Goal: Information Seeking & Learning: Learn about a topic

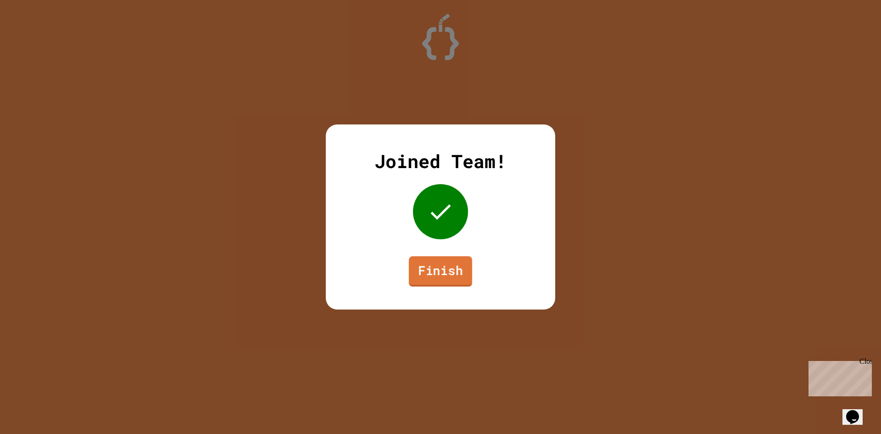
click at [418, 263] on link "Finish" at bounding box center [440, 271] width 63 height 30
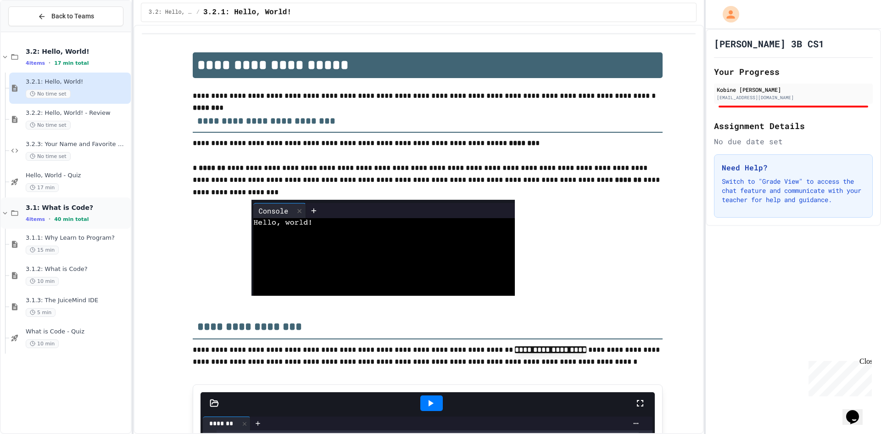
click at [62, 211] on span "3.1: What is Code?" at bounding box center [77, 207] width 103 height 8
click at [82, 181] on div "Hello, World - Quiz 17 min" at bounding box center [77, 182] width 103 height 20
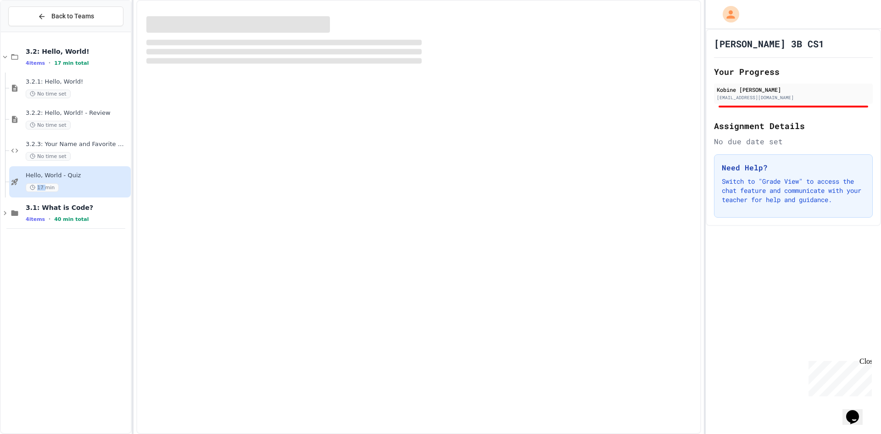
click at [82, 181] on div "Hello, World - Quiz 17 min" at bounding box center [77, 182] width 103 height 20
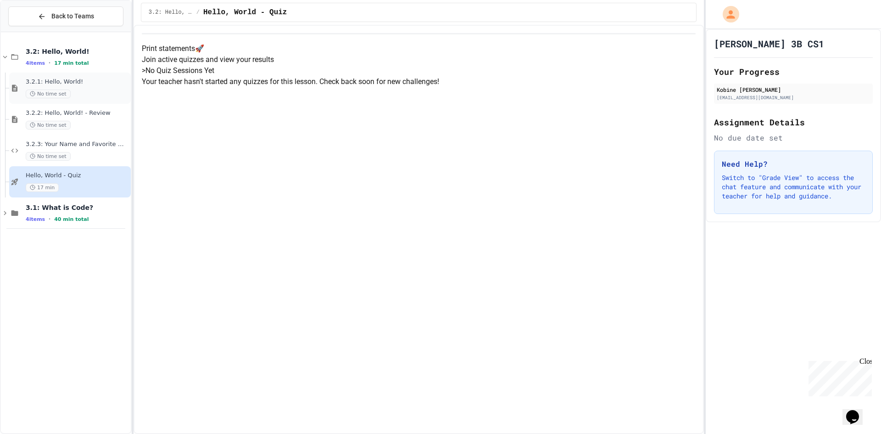
click at [54, 74] on div "3.2.1: Hello, World! No time set" at bounding box center [70, 88] width 122 height 31
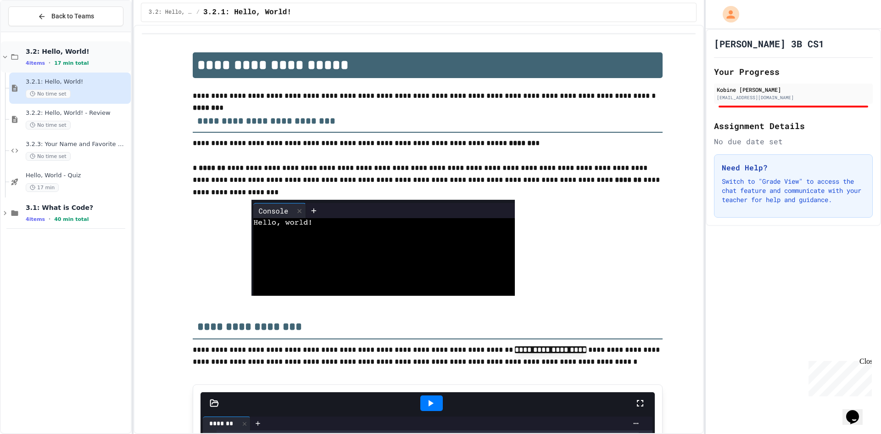
click at [62, 49] on span "3.2: Hello, World!" at bounding box center [77, 51] width 103 height 8
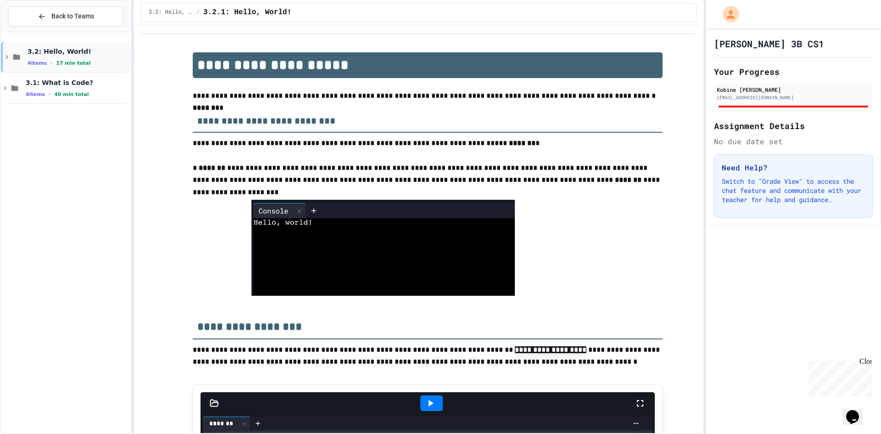
click at [80, 61] on span "17 min total" at bounding box center [73, 63] width 34 height 6
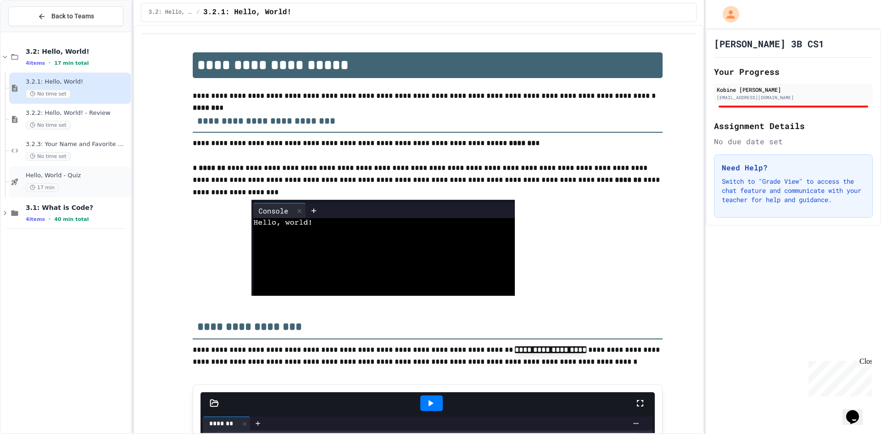
click at [77, 174] on span "Hello, World - Quiz" at bounding box center [77, 176] width 103 height 8
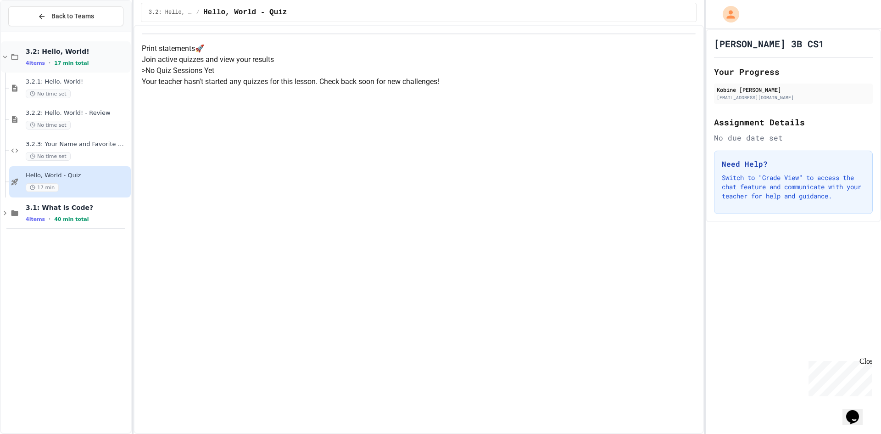
click at [80, 52] on span "3.2: Hello, World!" at bounding box center [77, 51] width 103 height 8
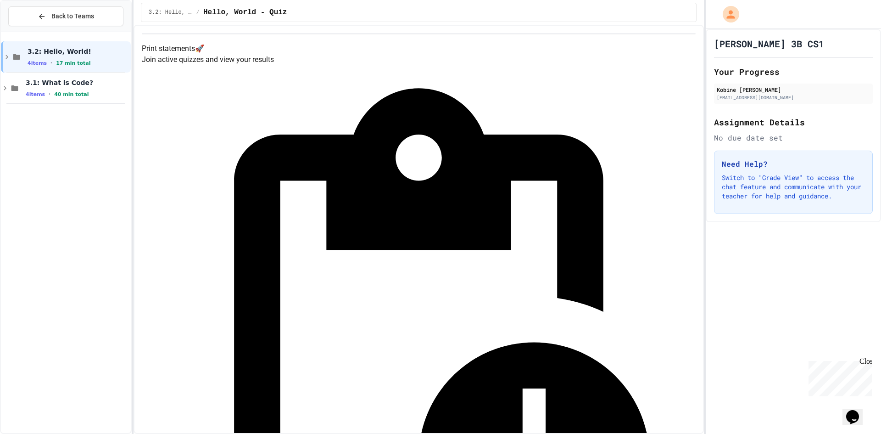
click at [85, 86] on span "3.1: What is Code?" at bounding box center [77, 82] width 103 height 8
click at [43, 82] on span "3.1: What is Code?" at bounding box center [77, 82] width 103 height 8
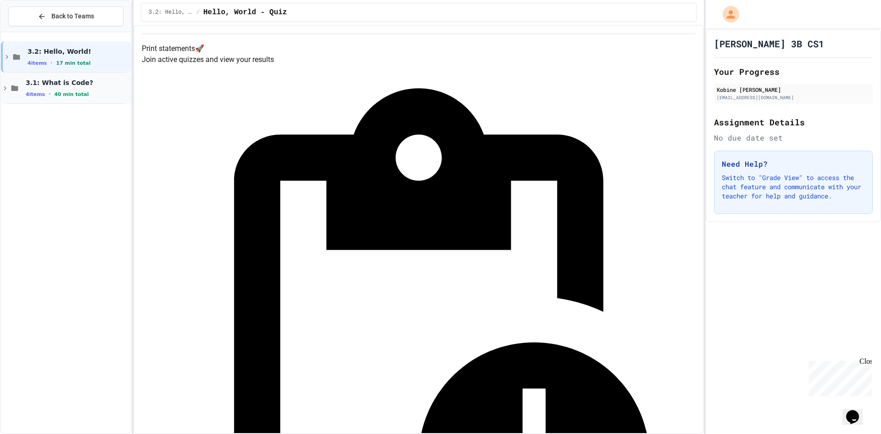
click at [47, 78] on span "3.1: What is Code?" at bounding box center [77, 82] width 103 height 8
click at [37, 111] on span "3.1.1: Why Learn to Program?" at bounding box center [77, 113] width 103 height 8
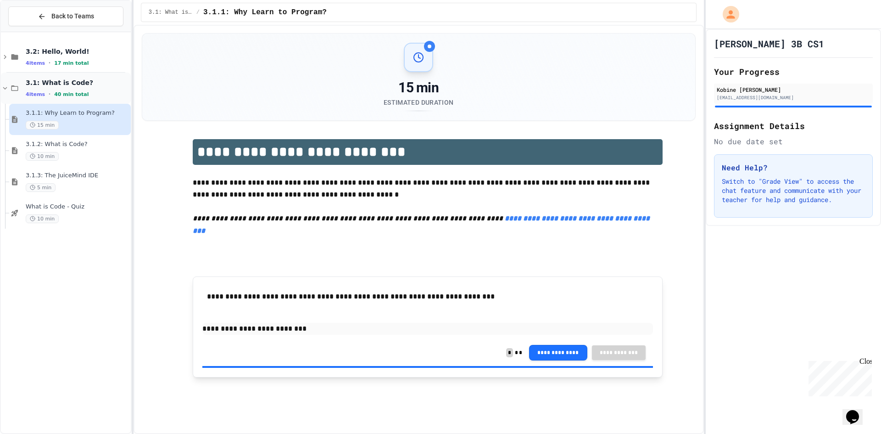
click at [6, 84] on icon at bounding box center [5, 88] width 8 height 8
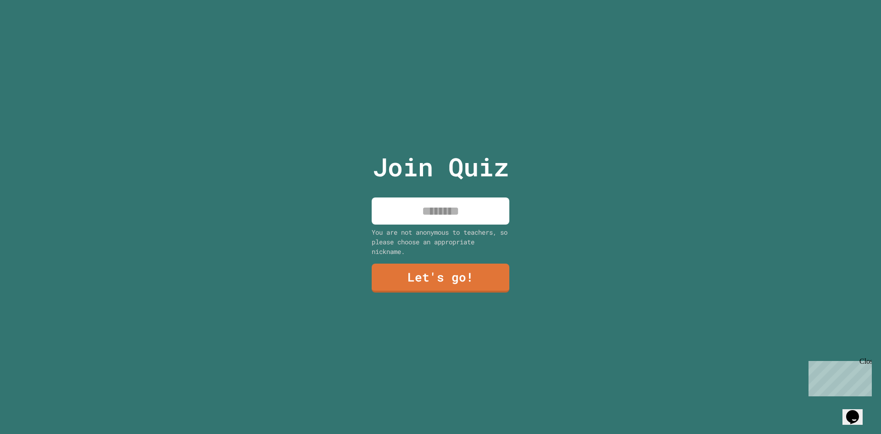
click at [380, 208] on input at bounding box center [441, 210] width 138 height 27
type input "******"
click at [403, 274] on link "Let's go!" at bounding box center [441, 277] width 136 height 30
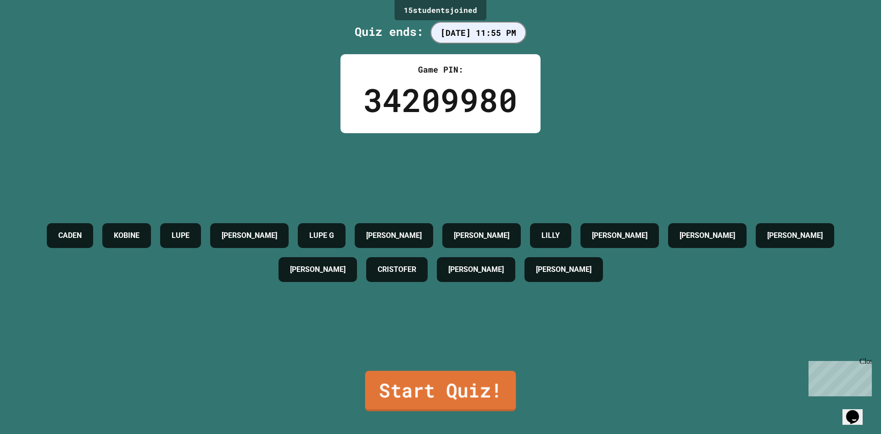
click at [382, 386] on link "Start Quiz!" at bounding box center [440, 390] width 151 height 40
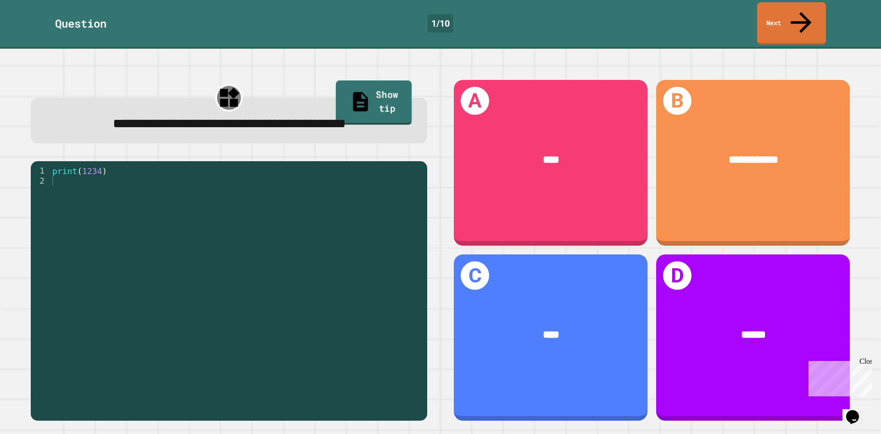
click at [355, 80] on link "Show tip" at bounding box center [374, 102] width 76 height 45
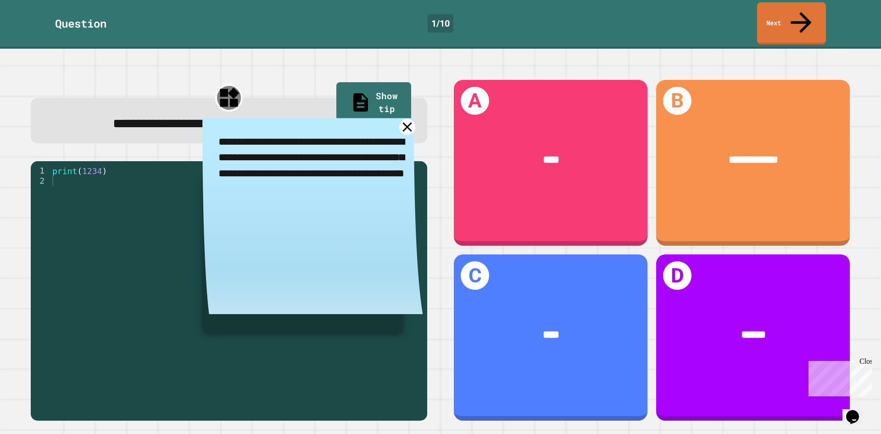
click at [402, 132] on icon at bounding box center [407, 127] width 16 height 16
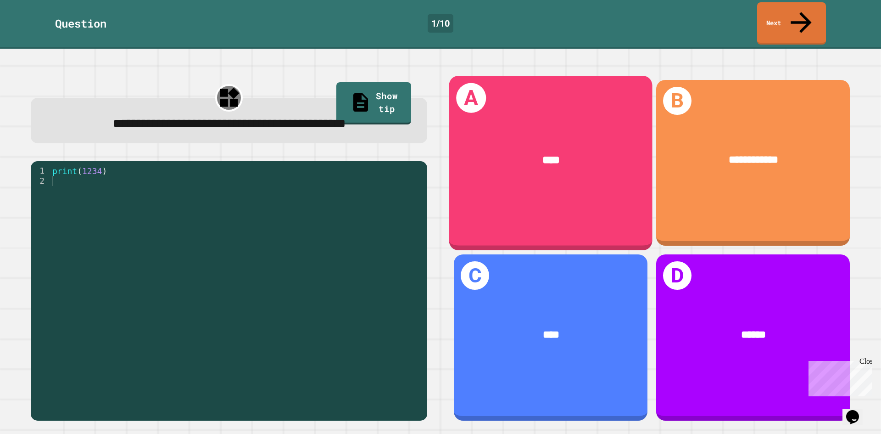
click at [508, 129] on div "****" at bounding box center [550, 160] width 203 height 62
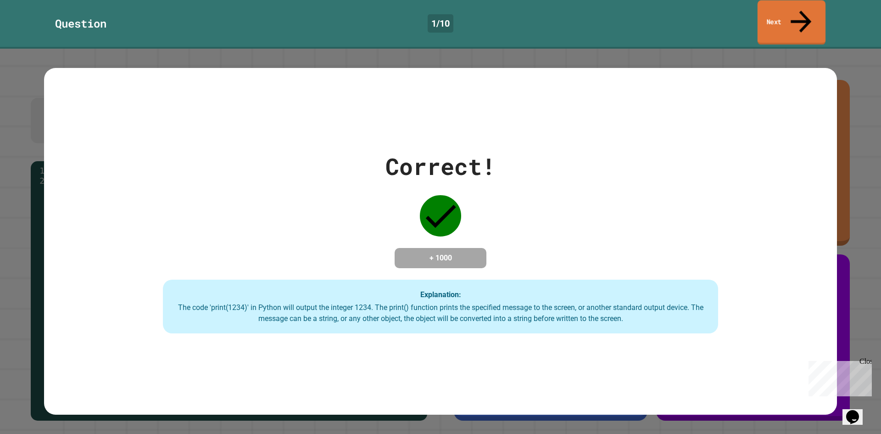
click at [805, 12] on icon at bounding box center [801, 21] width 31 height 33
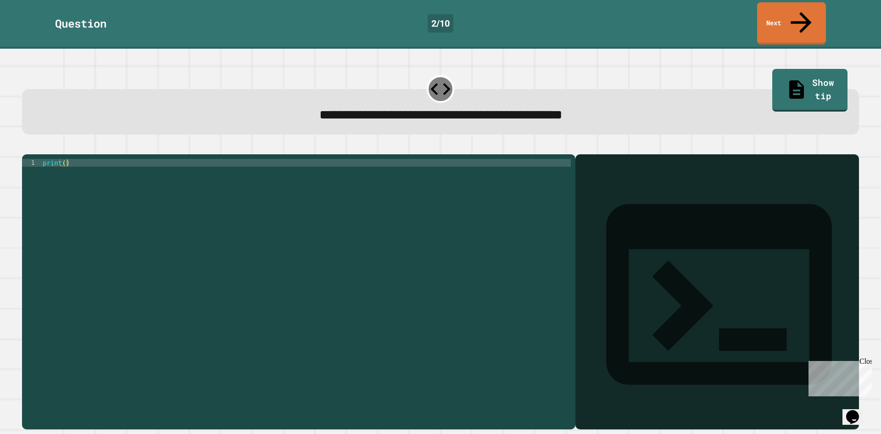
click at [65, 159] on div "print ( )" at bounding box center [306, 291] width 530 height 265
type textarea "**********"
click at [598, 430] on div "Output shell" at bounding box center [602, 435] width 39 height 11
click at [27, 147] on icon "button" at bounding box center [27, 147] width 0 height 0
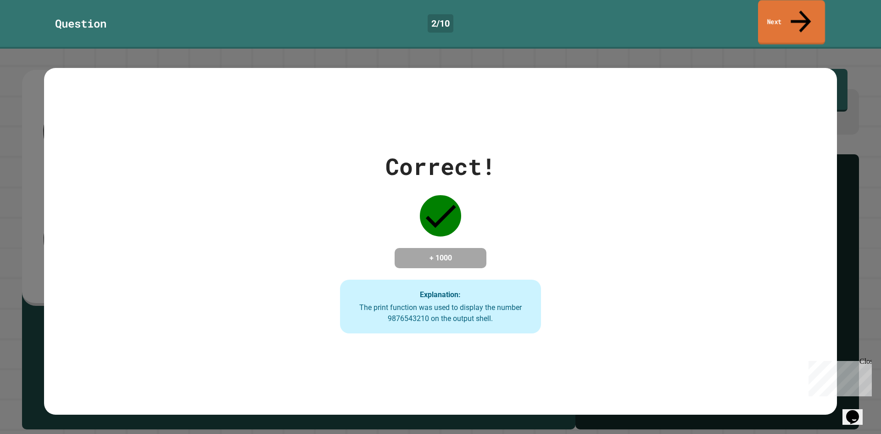
click at [796, 11] on link "Next" at bounding box center [791, 22] width 67 height 45
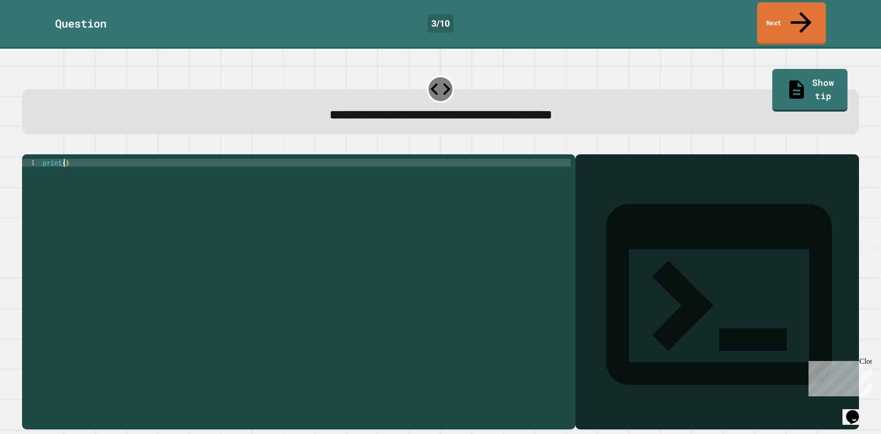
click at [63, 159] on div "print ( )" at bounding box center [306, 291] width 530 height 265
type textarea "**********"
click at [27, 147] on icon "button" at bounding box center [27, 147] width 0 height 0
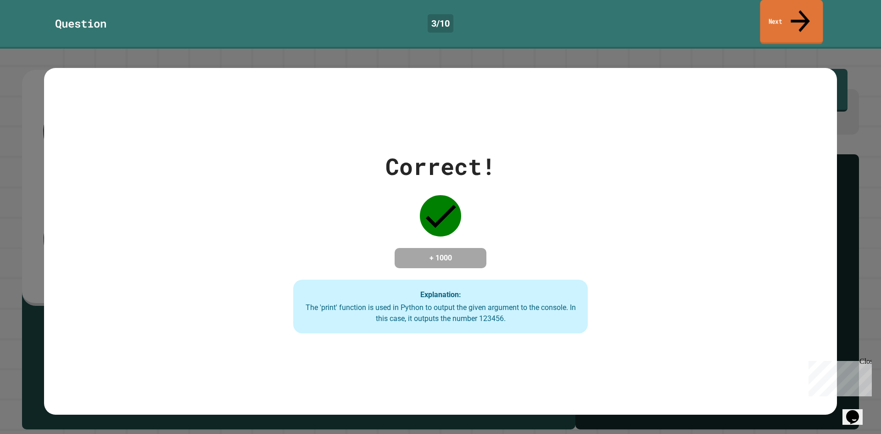
click at [795, 21] on link "Next" at bounding box center [791, 22] width 63 height 45
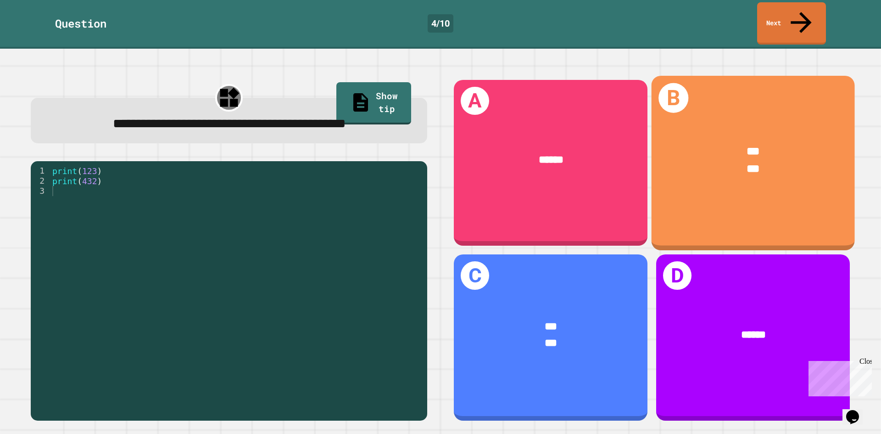
click at [772, 166] on div "*** ***" at bounding box center [753, 160] width 203 height 79
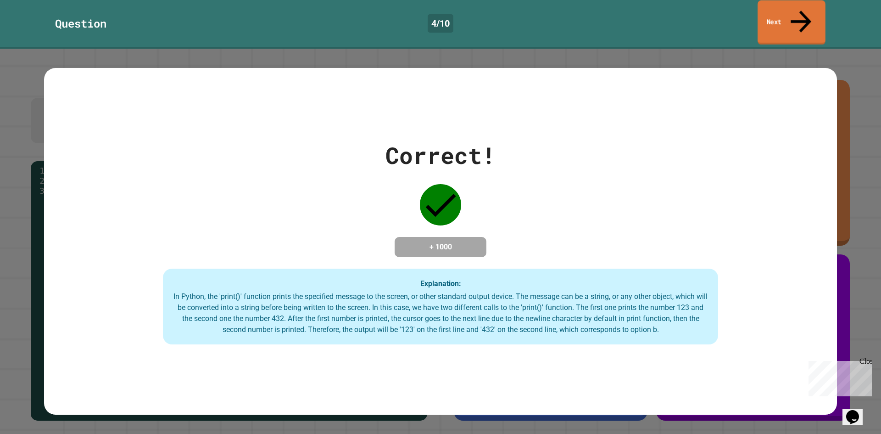
click at [785, 18] on link "Next" at bounding box center [792, 22] width 68 height 45
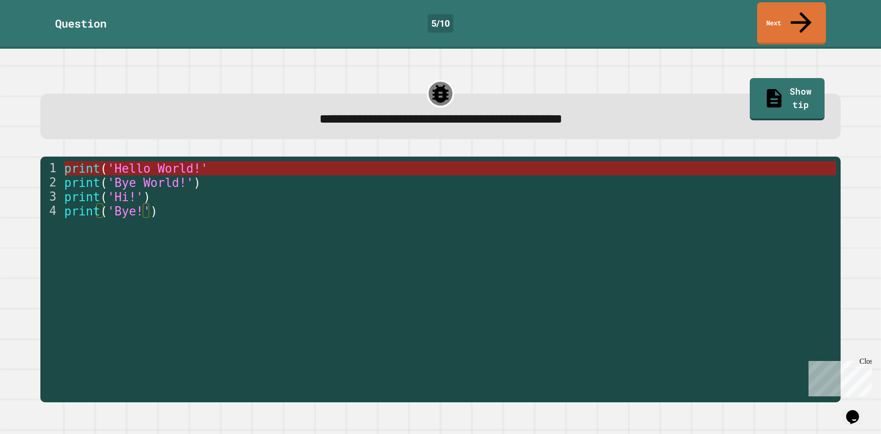
click at [187, 162] on span "'Hello World!'" at bounding box center [157, 169] width 101 height 14
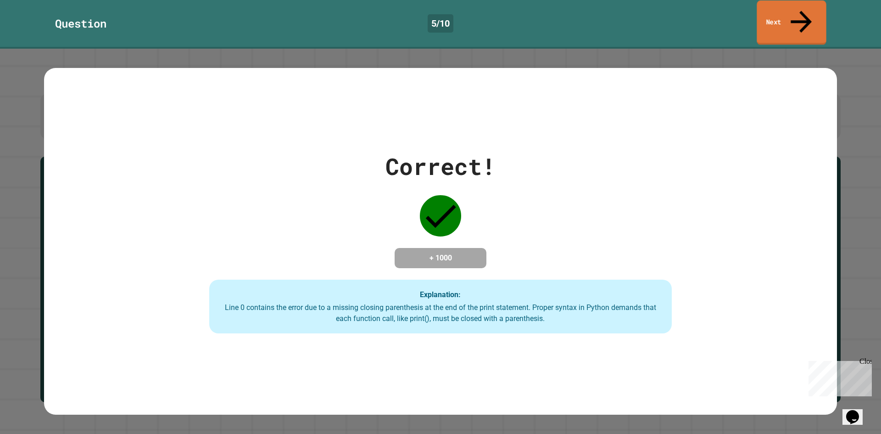
click at [791, 14] on link "Next" at bounding box center [791, 22] width 69 height 45
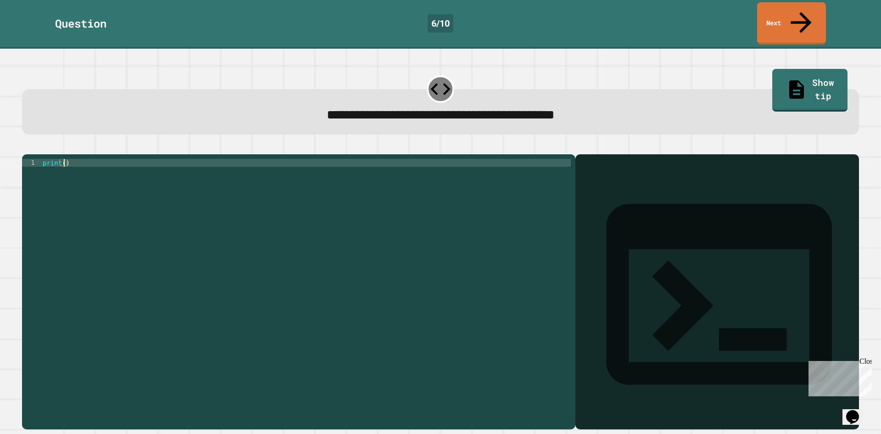
drag, startPoint x: 64, startPoint y: 154, endPoint x: 57, endPoint y: 153, distance: 6.5
click at [60, 159] on div "print ( )" at bounding box center [306, 291] width 530 height 265
click at [62, 159] on div "print ( )" at bounding box center [306, 284] width 530 height 250
click at [66, 159] on div "print ( )" at bounding box center [306, 291] width 530 height 265
type textarea "**********"
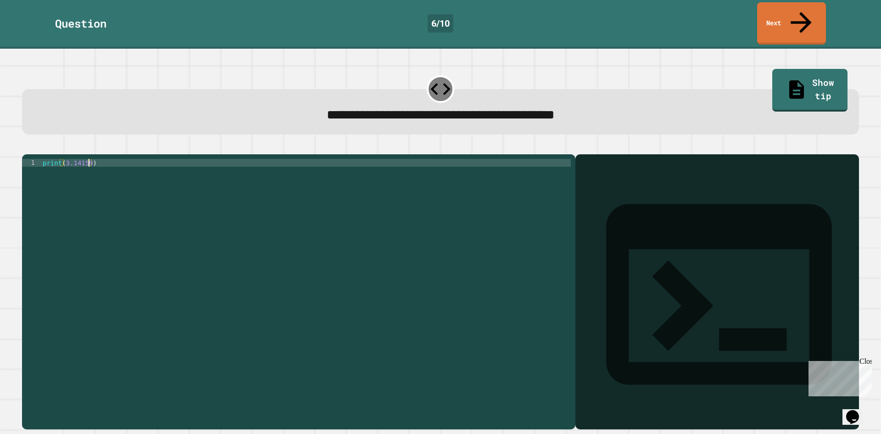
click at [27, 147] on button "button" at bounding box center [27, 147] width 0 height 0
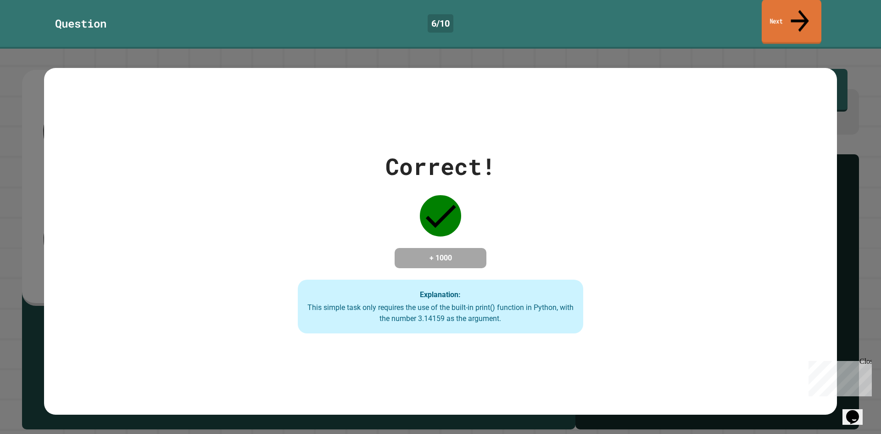
click at [762, 19] on link "Next" at bounding box center [792, 22] width 60 height 45
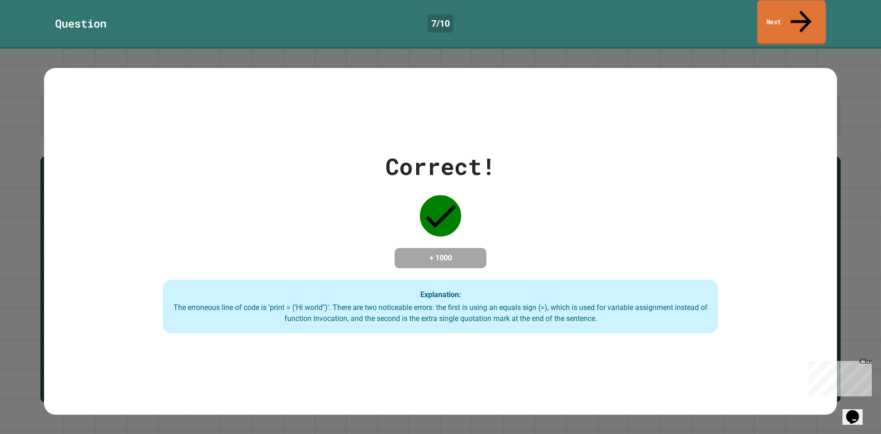
click at [814, 10] on link "Next" at bounding box center [791, 22] width 68 height 45
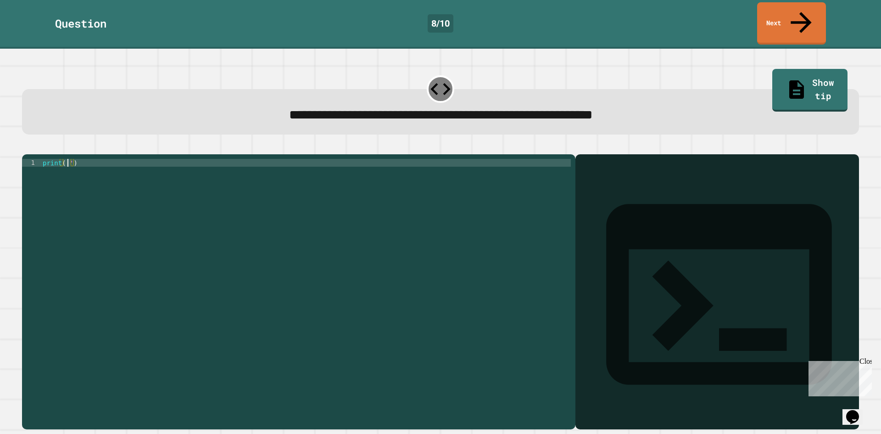
click at [67, 159] on div "print ( '' )" at bounding box center [306, 291] width 530 height 265
click at [27, 147] on icon "button" at bounding box center [27, 147] width 0 height 0
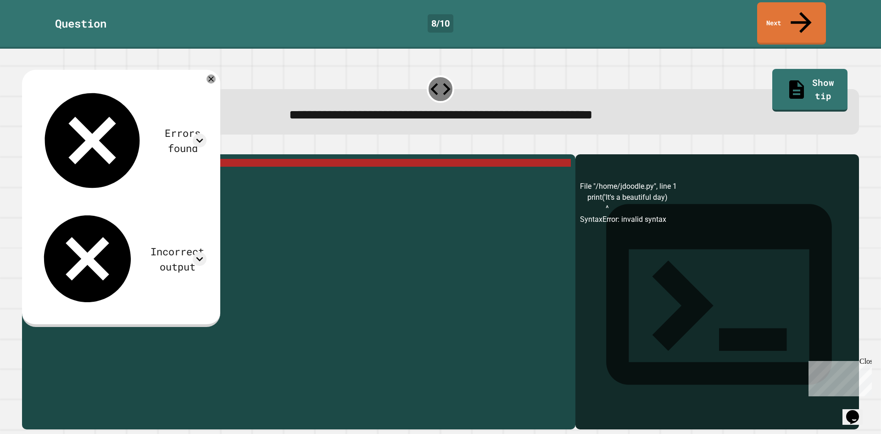
click at [83, 159] on div "print ( 'It' s a beautiful day )" at bounding box center [306, 291] width 530 height 265
click at [115, 163] on div "print ( 'It' s a beautiful day )" at bounding box center [306, 291] width 530 height 265
click at [207, 134] on icon at bounding box center [200, 141] width 14 height 14
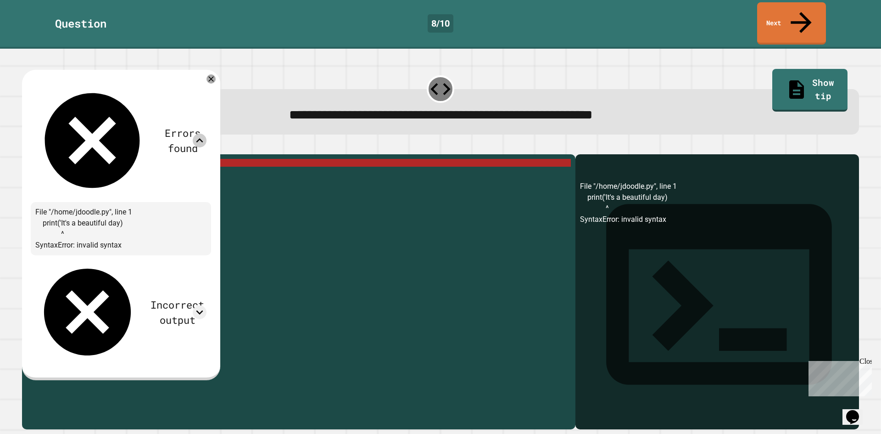
click at [207, 134] on icon at bounding box center [200, 141] width 14 height 14
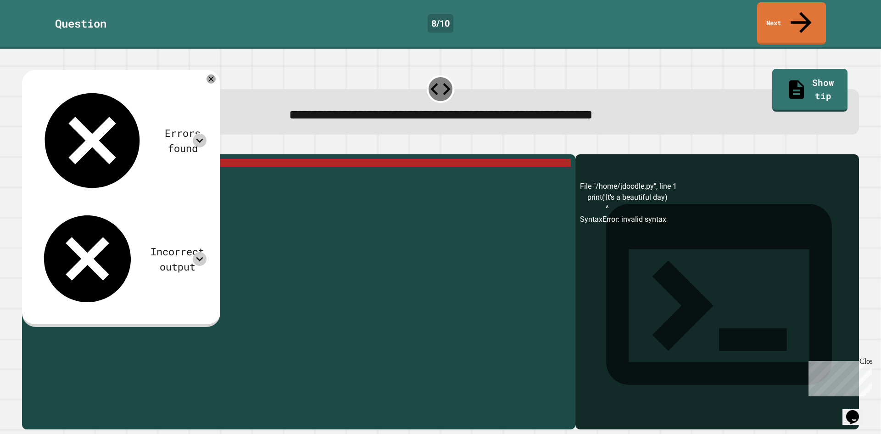
click at [207, 252] on icon at bounding box center [200, 259] width 14 height 14
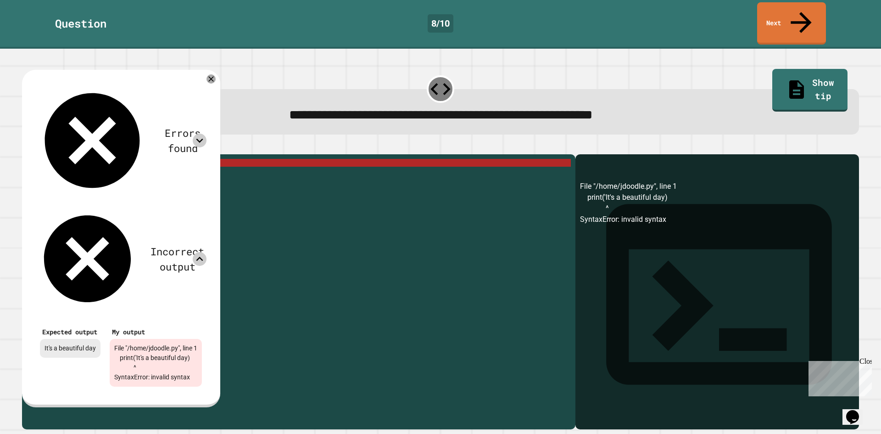
click at [207, 252] on icon at bounding box center [200, 259] width 14 height 14
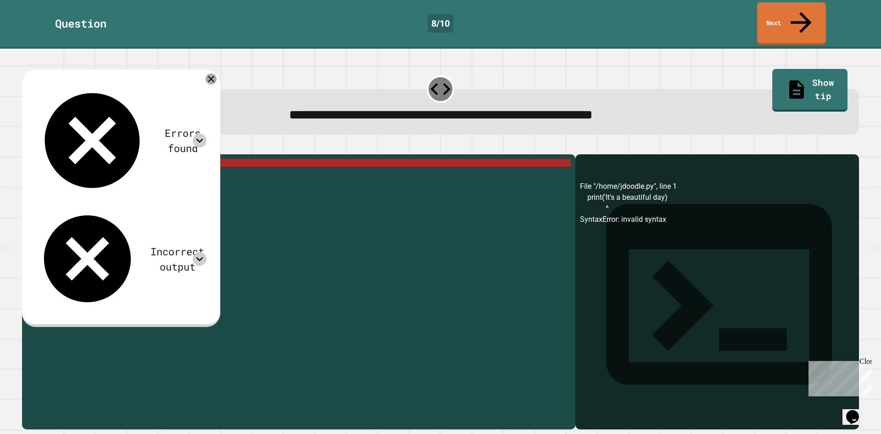
click at [217, 73] on icon at bounding box center [211, 78] width 11 height 11
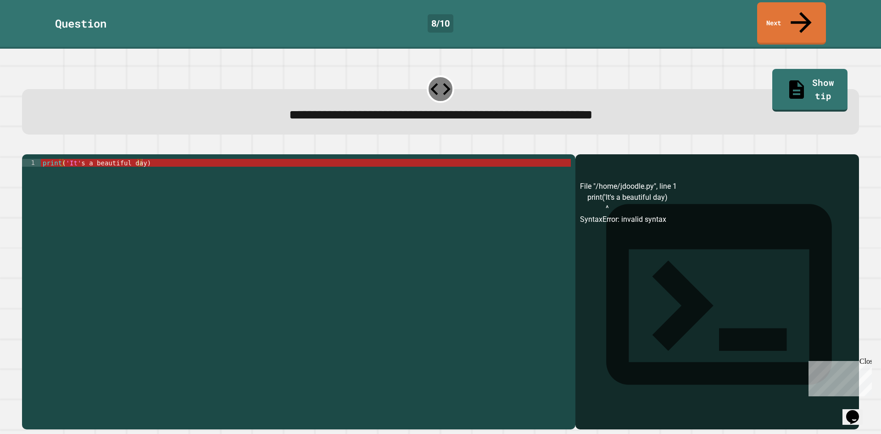
click at [145, 154] on div "**********" at bounding box center [299, 291] width 554 height 275
click at [135, 159] on div "print ( 'It' s a beautiful day )" at bounding box center [306, 291] width 530 height 265
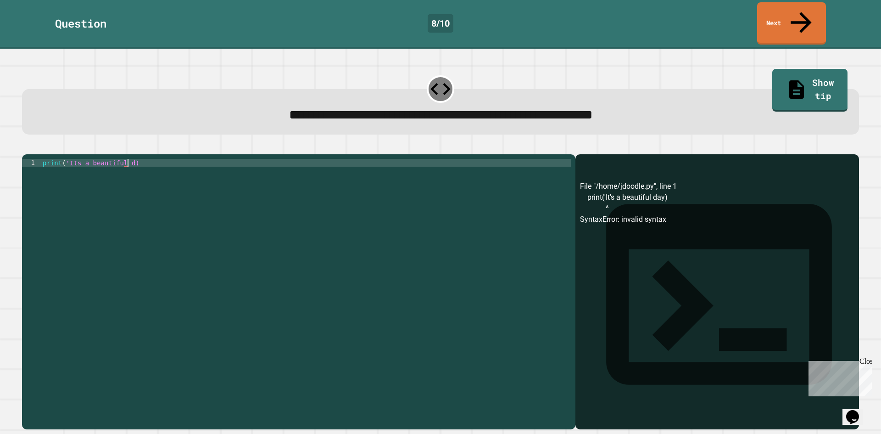
scroll to position [0, 6]
click at [27, 147] on icon "button" at bounding box center [27, 147] width 0 height 0
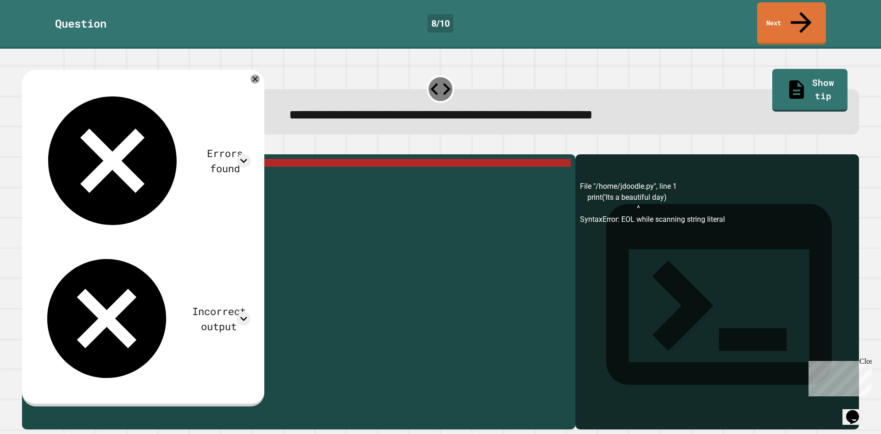
click at [134, 159] on div "print ( 'Its a beautiful day)" at bounding box center [306, 291] width 530 height 265
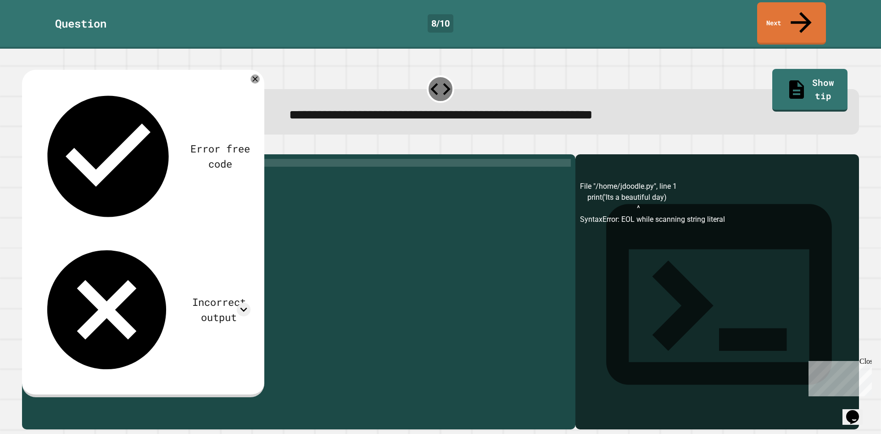
click at [27, 147] on icon "button" at bounding box center [27, 147] width 0 height 0
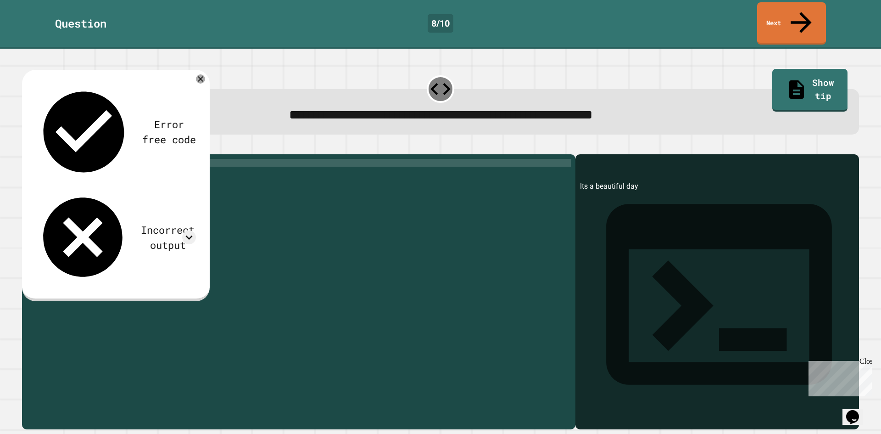
click at [73, 159] on div "print ( 'Its a beautiful day' )" at bounding box center [306, 291] width 530 height 265
click at [70, 159] on div "print ( 'Its a beautiful day' )" at bounding box center [306, 291] width 530 height 265
click at [74, 159] on div "print ( 'Its a beautiful day' )" at bounding box center [306, 291] width 530 height 265
click at [183, 190] on div "Incorrect output" at bounding box center [115, 237] width 161 height 95
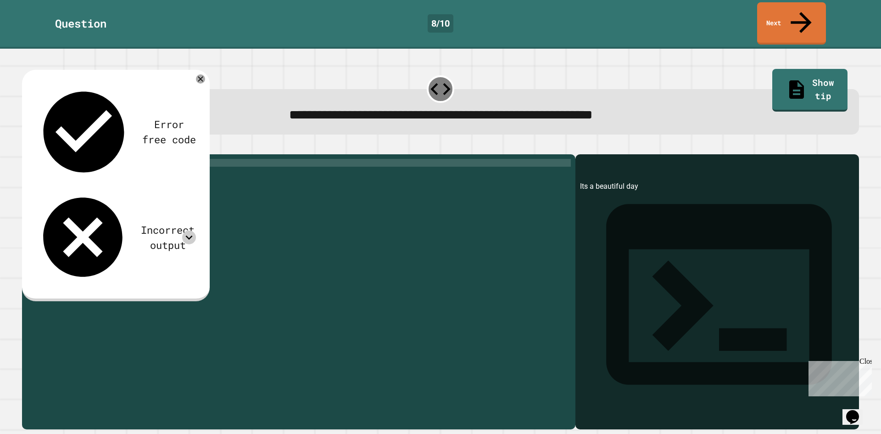
click at [187, 230] on icon at bounding box center [189, 237] width 14 height 14
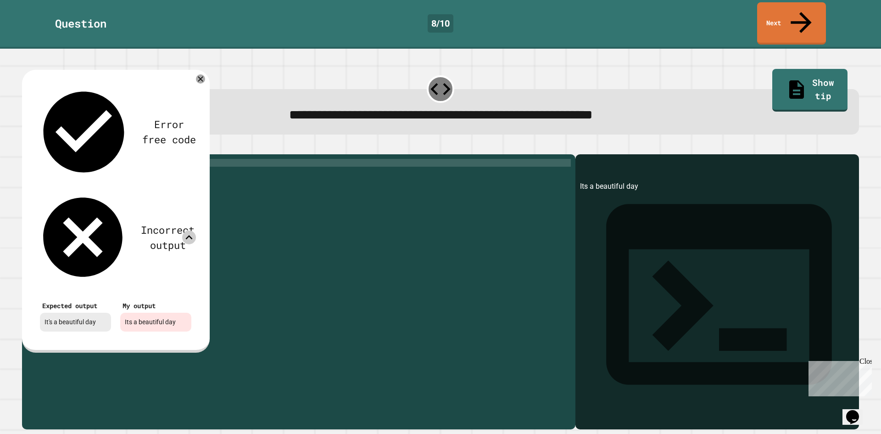
click at [187, 230] on icon at bounding box center [189, 237] width 14 height 14
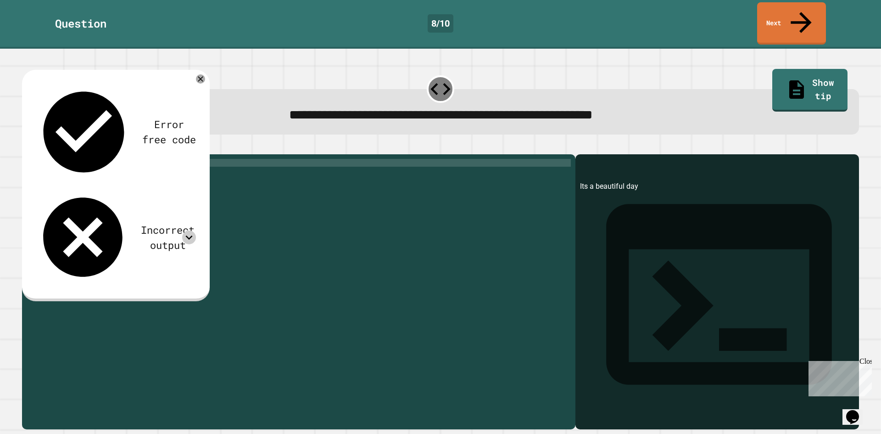
click at [168, 190] on div "Incorrect output" at bounding box center [115, 237] width 161 height 95
click at [179, 190] on div "Incorrect output" at bounding box center [115, 237] width 161 height 95
click at [187, 235] on icon at bounding box center [189, 237] width 7 height 4
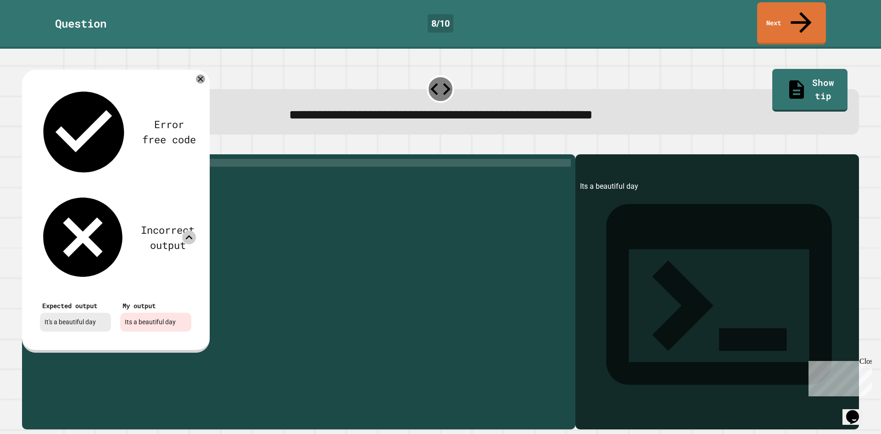
drag, startPoint x: 156, startPoint y: 145, endPoint x: 139, endPoint y: 143, distance: 17.1
click at [149, 313] on div "Its a beautiful day" at bounding box center [155, 322] width 71 height 19
drag, startPoint x: 104, startPoint y: 151, endPoint x: 87, endPoint y: 140, distance: 20.2
click at [100, 313] on div "It's a beautiful day" at bounding box center [75, 322] width 71 height 19
click at [202, 73] on icon at bounding box center [200, 78] width 11 height 11
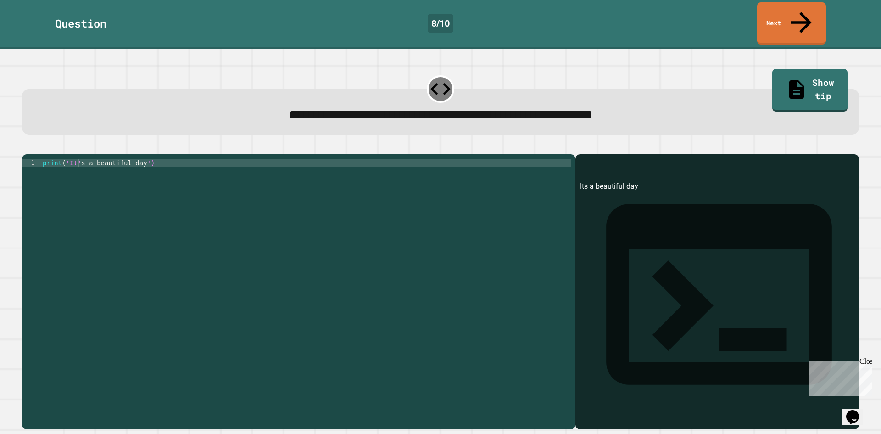
click at [75, 159] on div "print ( 'It' s a beautiful day ')" at bounding box center [306, 291] width 530 height 265
click at [27, 147] on icon "button" at bounding box center [27, 147] width 0 height 0
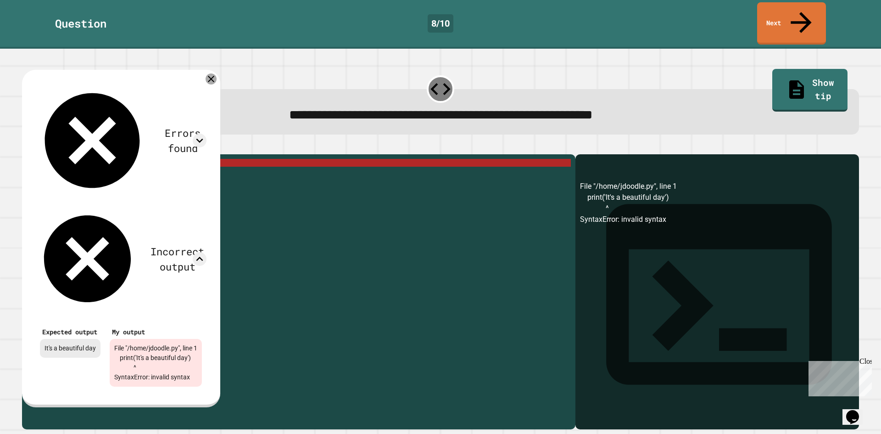
click at [217, 73] on icon at bounding box center [211, 78] width 11 height 11
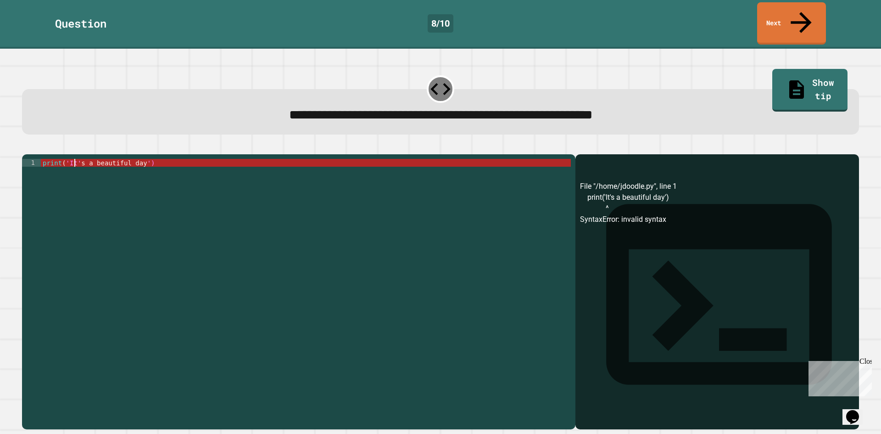
click at [76, 159] on div "print ( 'It' s a beautiful day ')" at bounding box center [306, 291] width 530 height 265
click at [76, 154] on div "**********" at bounding box center [299, 291] width 554 height 275
click at [78, 159] on div "print ( 'It' s a beautiful day ')" at bounding box center [306, 291] width 530 height 265
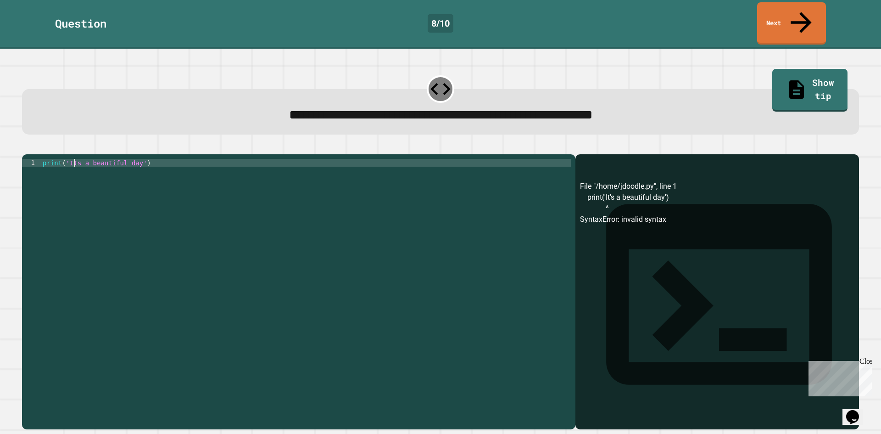
click at [35, 149] on icon "button" at bounding box center [32, 152] width 5 height 6
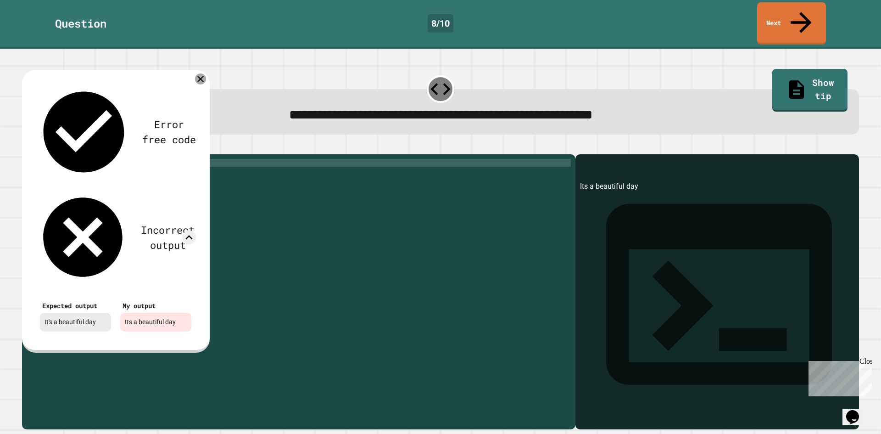
click at [198, 73] on icon at bounding box center [200, 78] width 11 height 11
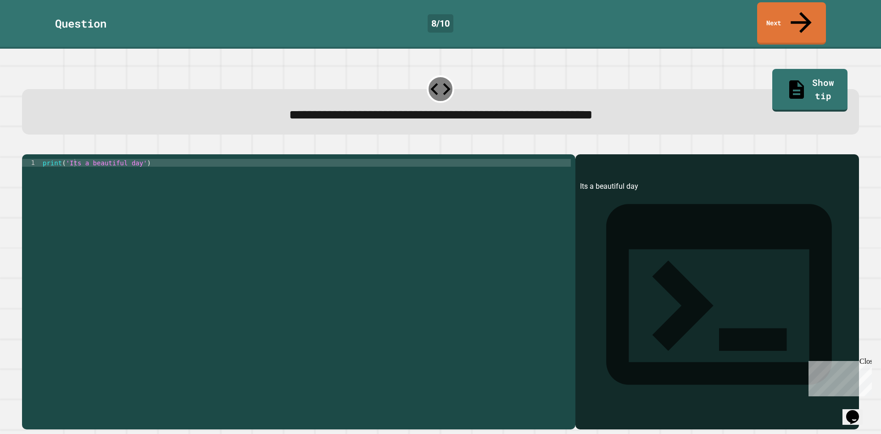
click at [144, 159] on div "print ( 'Its a beautiful day' )" at bounding box center [306, 291] width 530 height 265
click at [73, 159] on div "print ( 'Its a beautiful day' )" at bounding box center [306, 291] width 530 height 265
click at [136, 159] on div "print ( 'Its a beautiful day' )" at bounding box center [306, 291] width 530 height 265
click at [66, 159] on div "print ( 'Its a beautiful day")" at bounding box center [306, 291] width 530 height 265
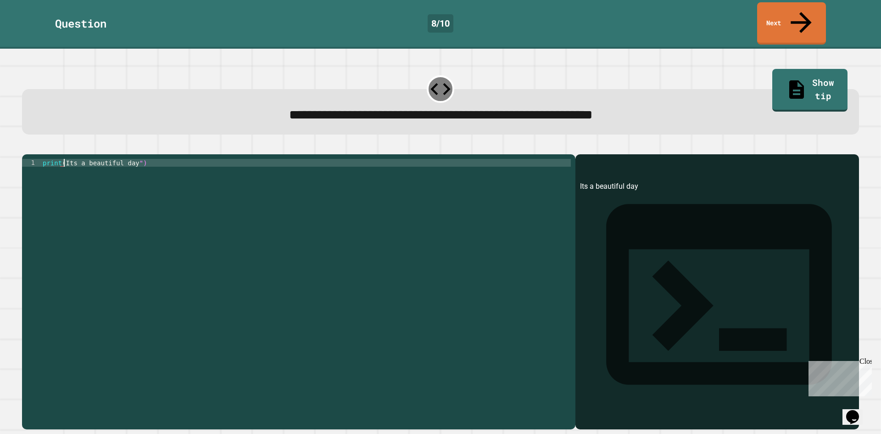
scroll to position [0, 1]
click at [74, 159] on div "print ( "Its a beautiful day" )" at bounding box center [306, 291] width 530 height 265
type textarea "**********"
click at [53, 143] on div at bounding box center [440, 148] width 837 height 11
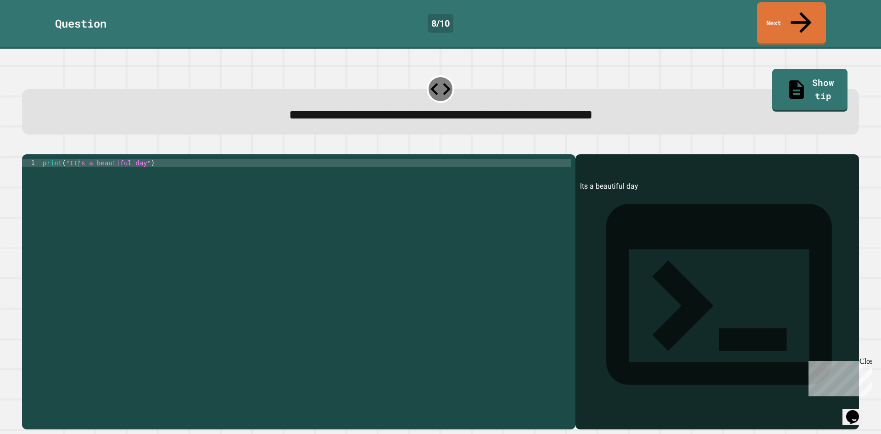
click at [35, 149] on icon "button" at bounding box center [32, 152] width 5 height 6
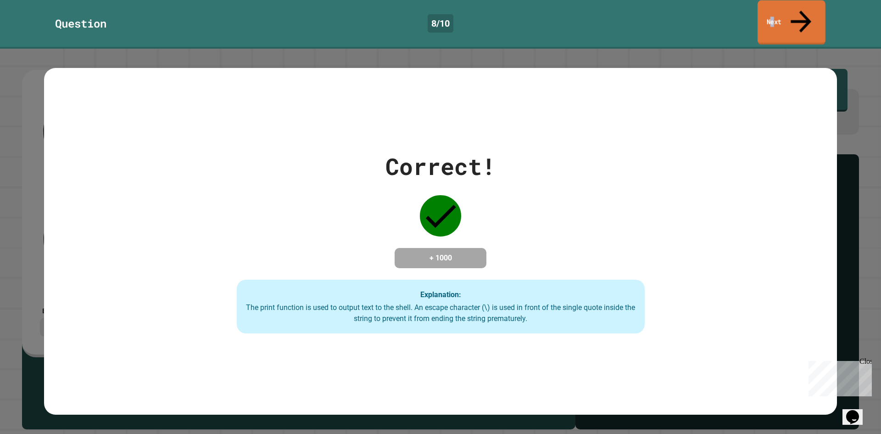
click at [784, 8] on link "Next" at bounding box center [792, 22] width 68 height 45
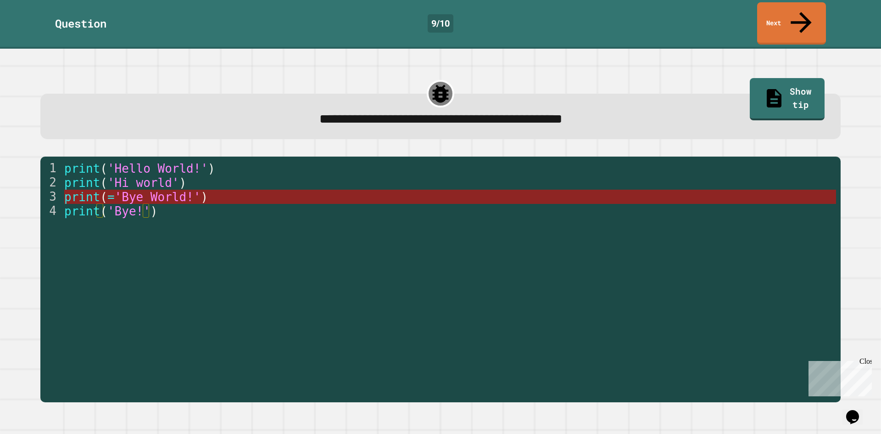
click at [114, 190] on span "'Bye World!'" at bounding box center [157, 197] width 86 height 14
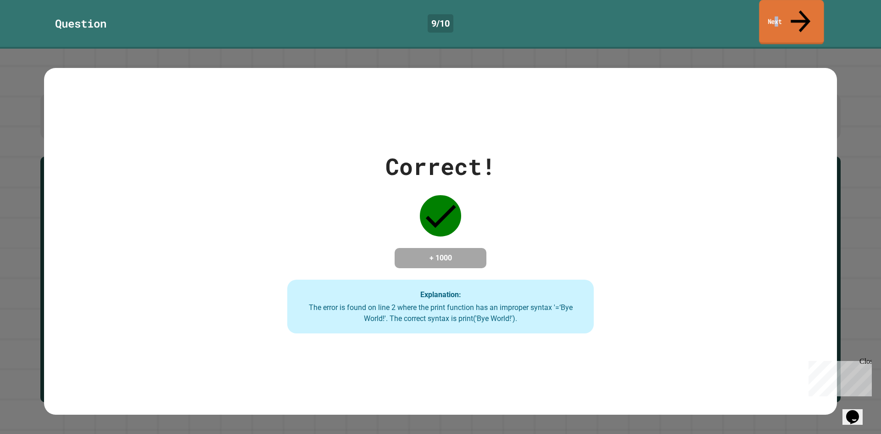
click at [788, 7] on link "Next" at bounding box center [791, 22] width 65 height 45
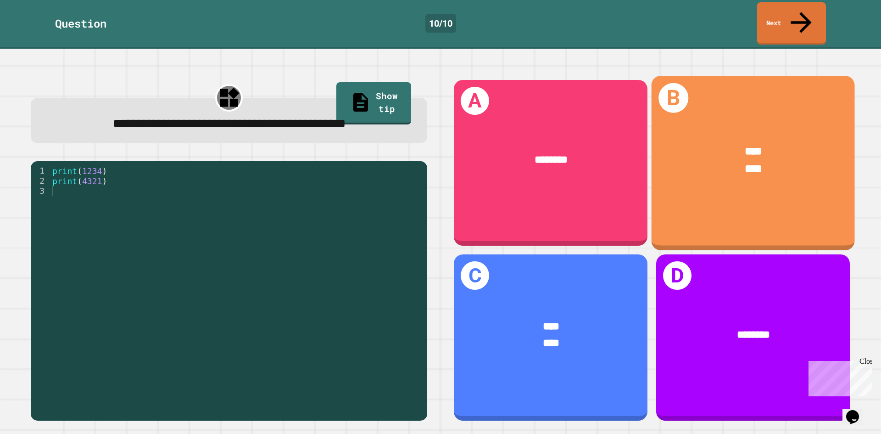
click at [752, 179] on div "**** ****" at bounding box center [753, 160] width 203 height 79
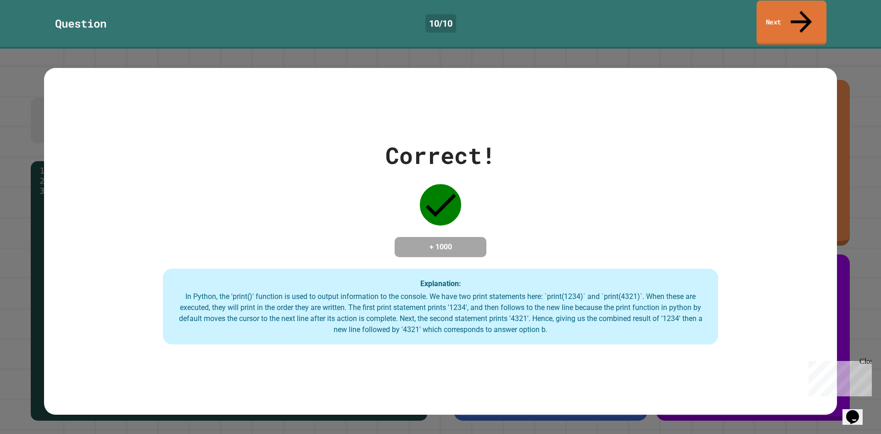
click at [794, 8] on link "Next" at bounding box center [792, 22] width 70 height 45
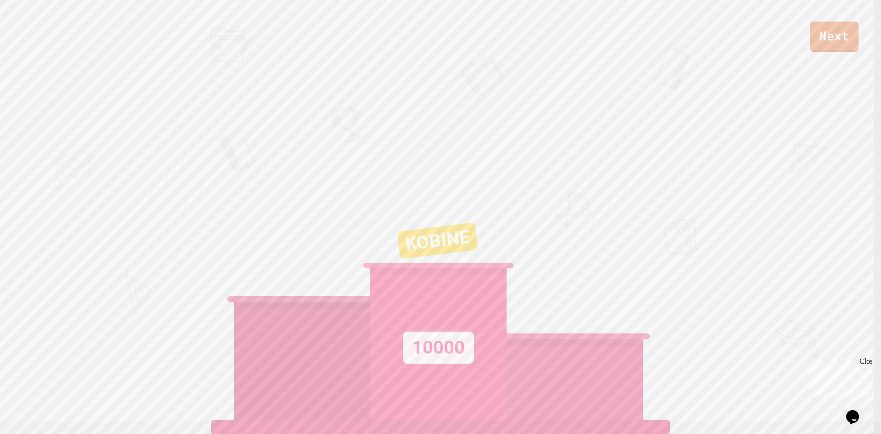
click at [844, 25] on link "Next" at bounding box center [834, 37] width 49 height 30
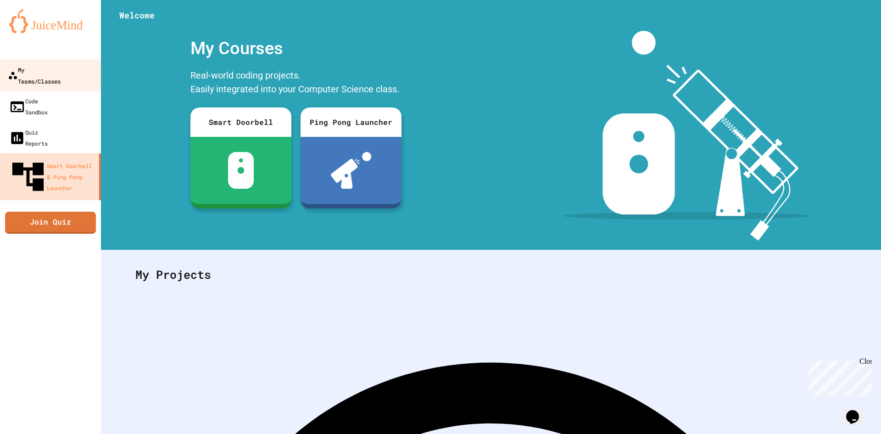
click at [61, 73] on div "My Teams/Classes" at bounding box center [34, 75] width 53 height 22
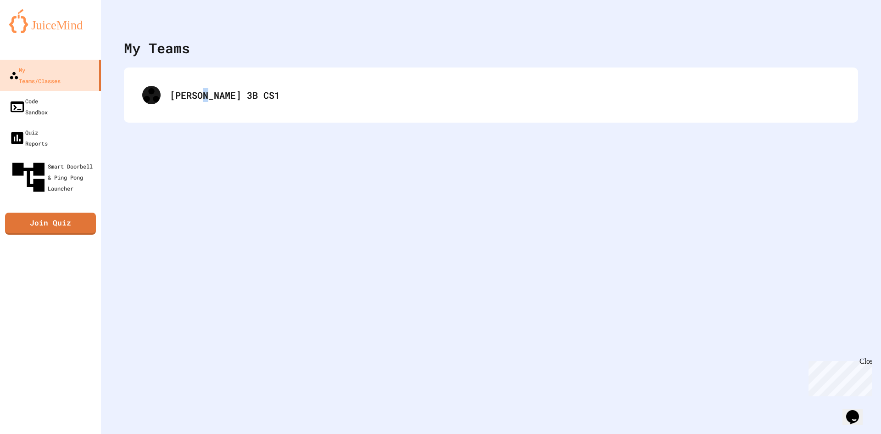
click at [207, 119] on div "[PERSON_NAME] 3B CS1" at bounding box center [491, 94] width 734 height 55
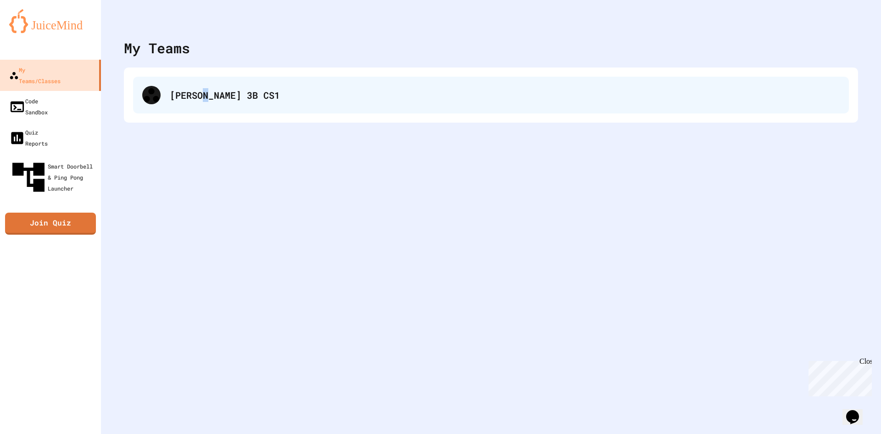
click at [208, 108] on div "[PERSON_NAME] 3B CS1" at bounding box center [491, 95] width 716 height 37
